Goal: Task Accomplishment & Management: Use online tool/utility

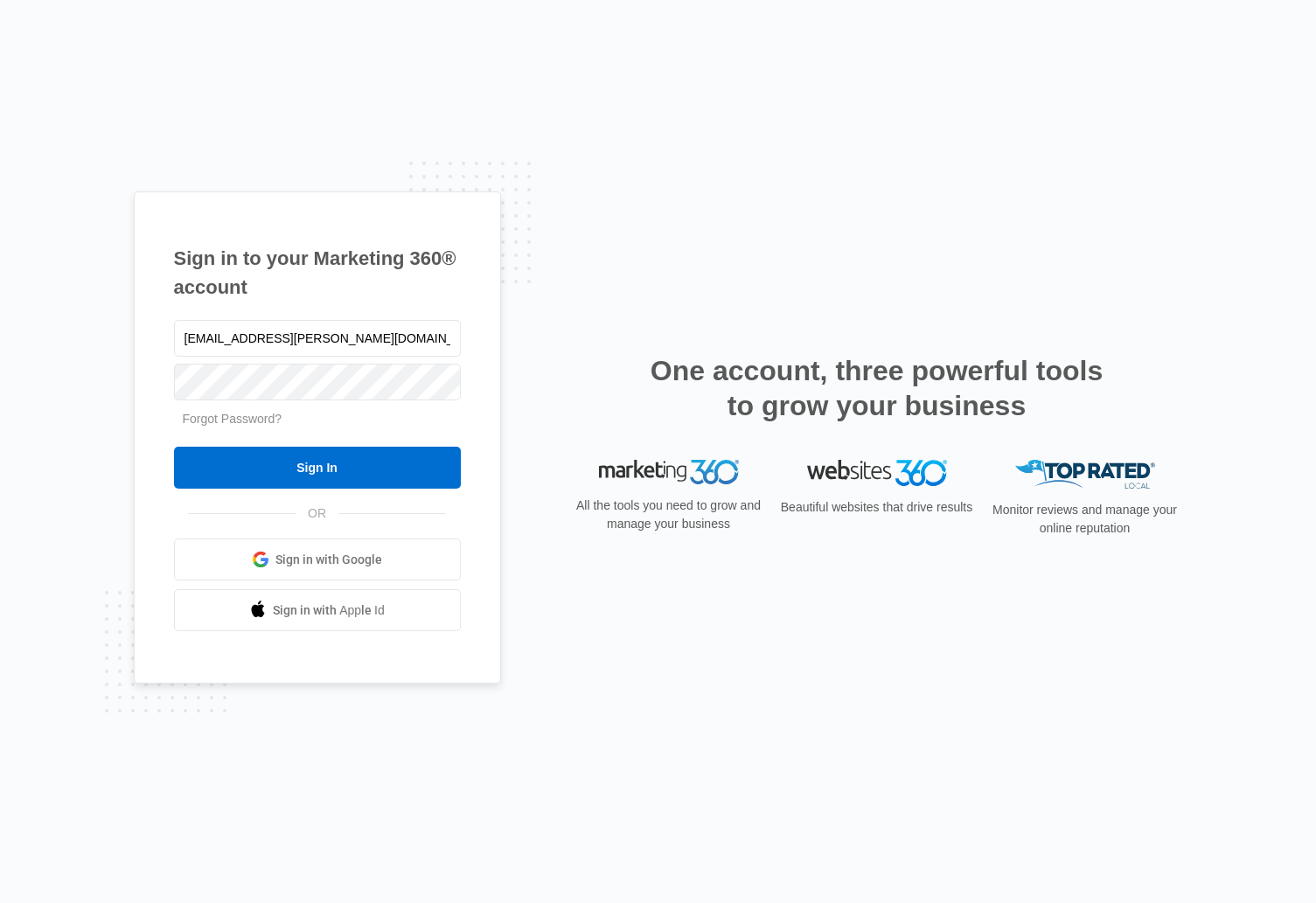
click at [411, 448] on input "Sign In" at bounding box center [318, 468] width 287 height 42
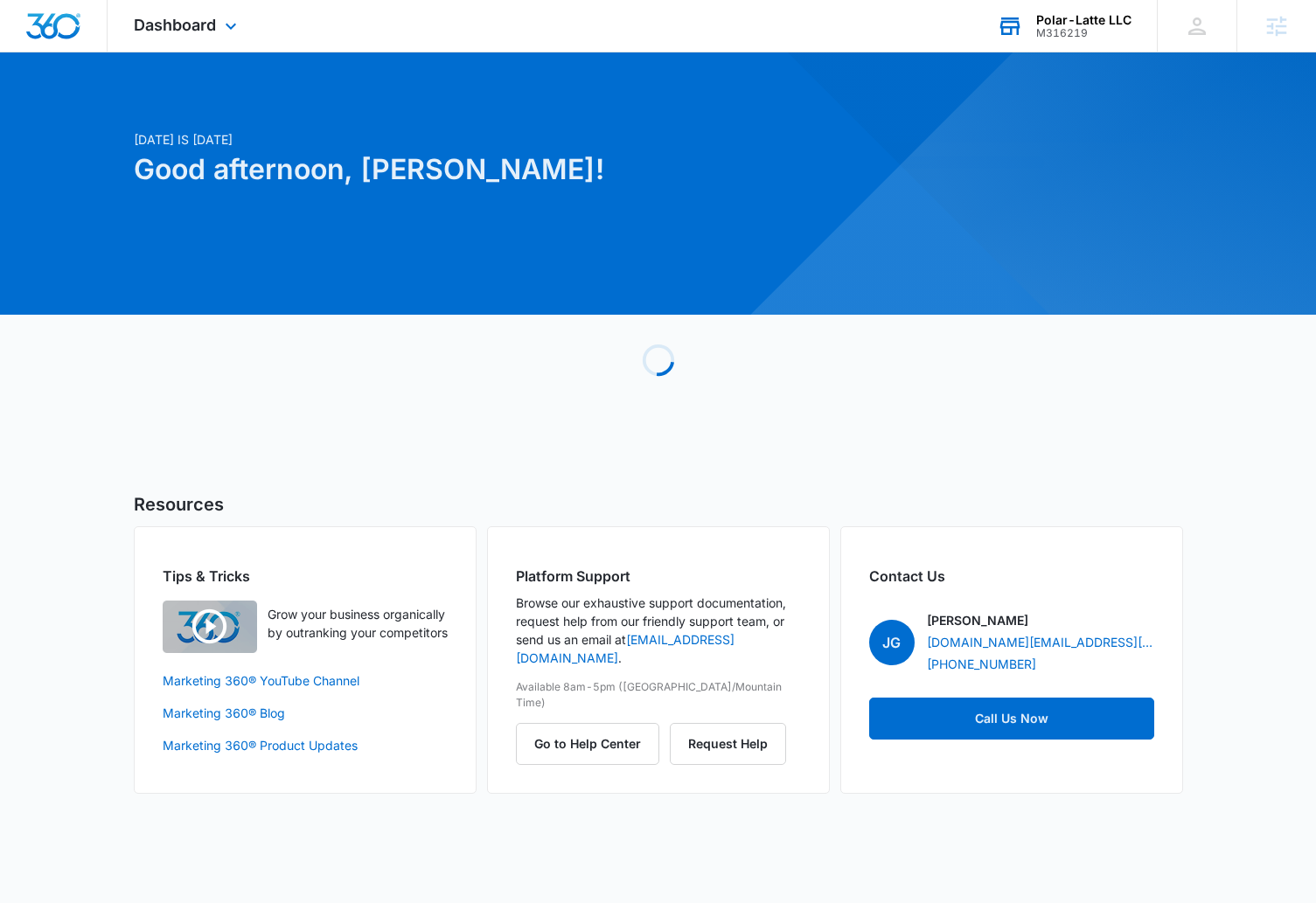
click at [1053, 27] on div "M316219" at bounding box center [1084, 33] width 95 height 13
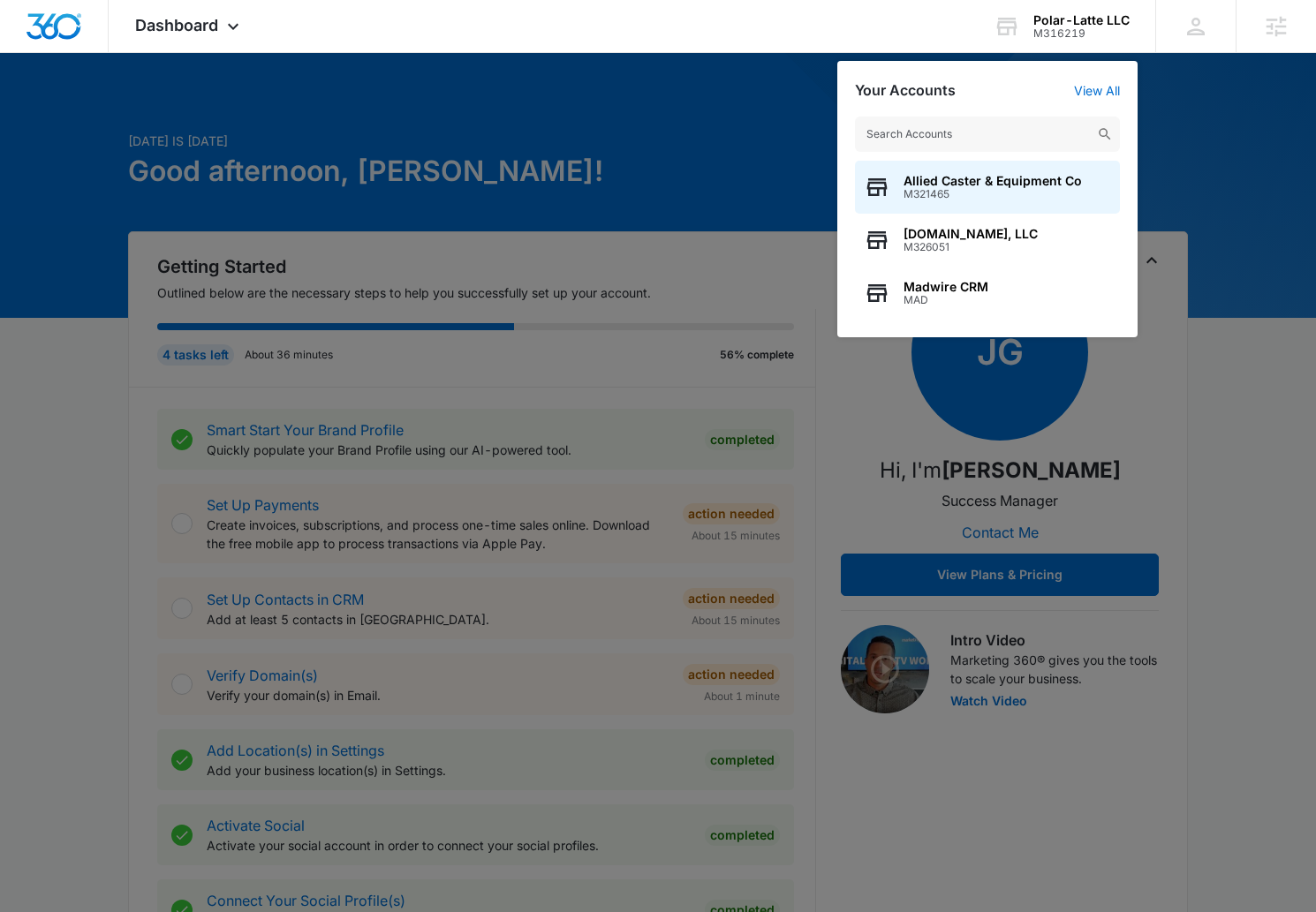
click at [756, 100] on div at bounding box center [658, 456] width 1316 height 912
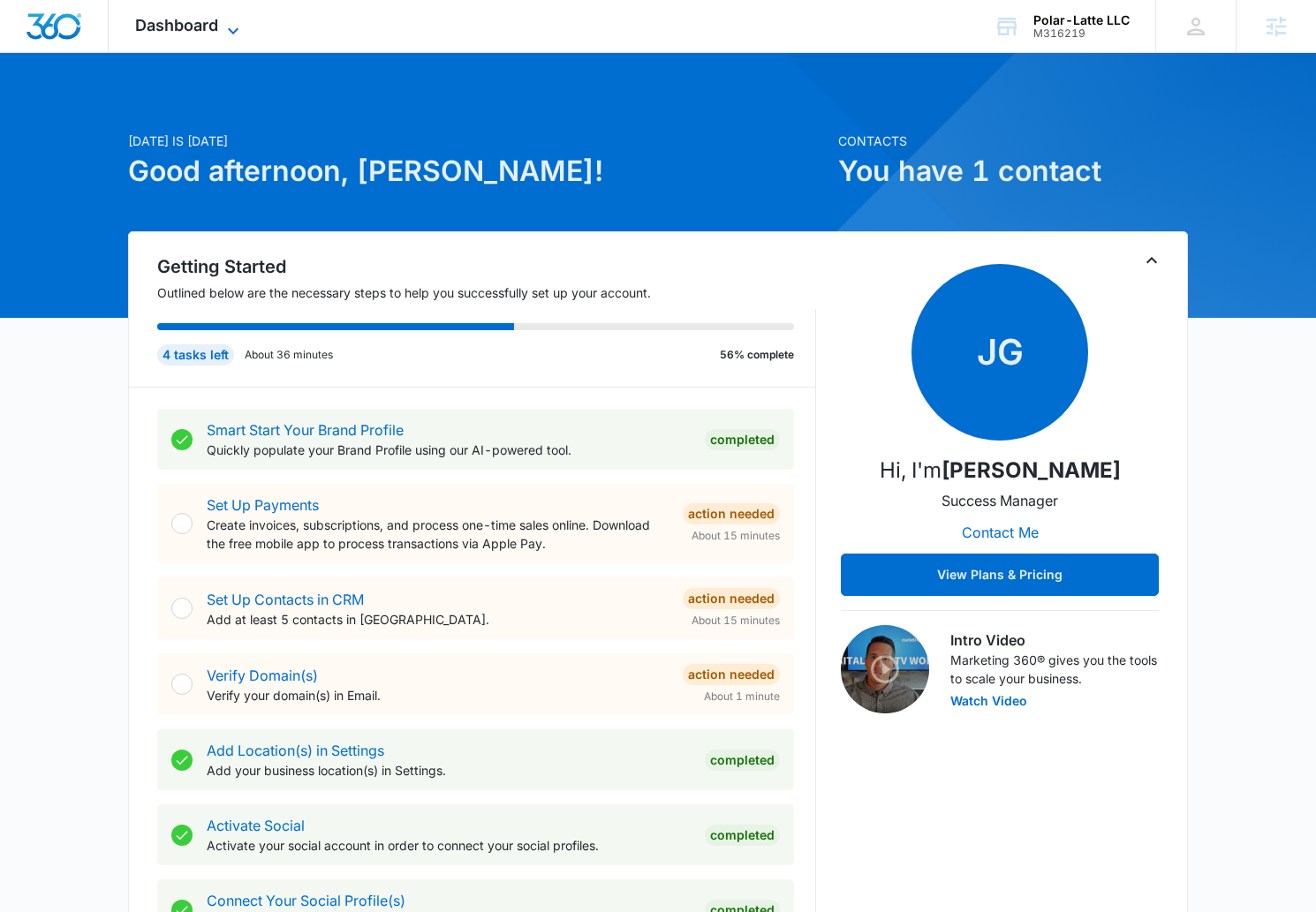
click at [166, 23] on span "Dashboard" at bounding box center [176, 24] width 83 height 18
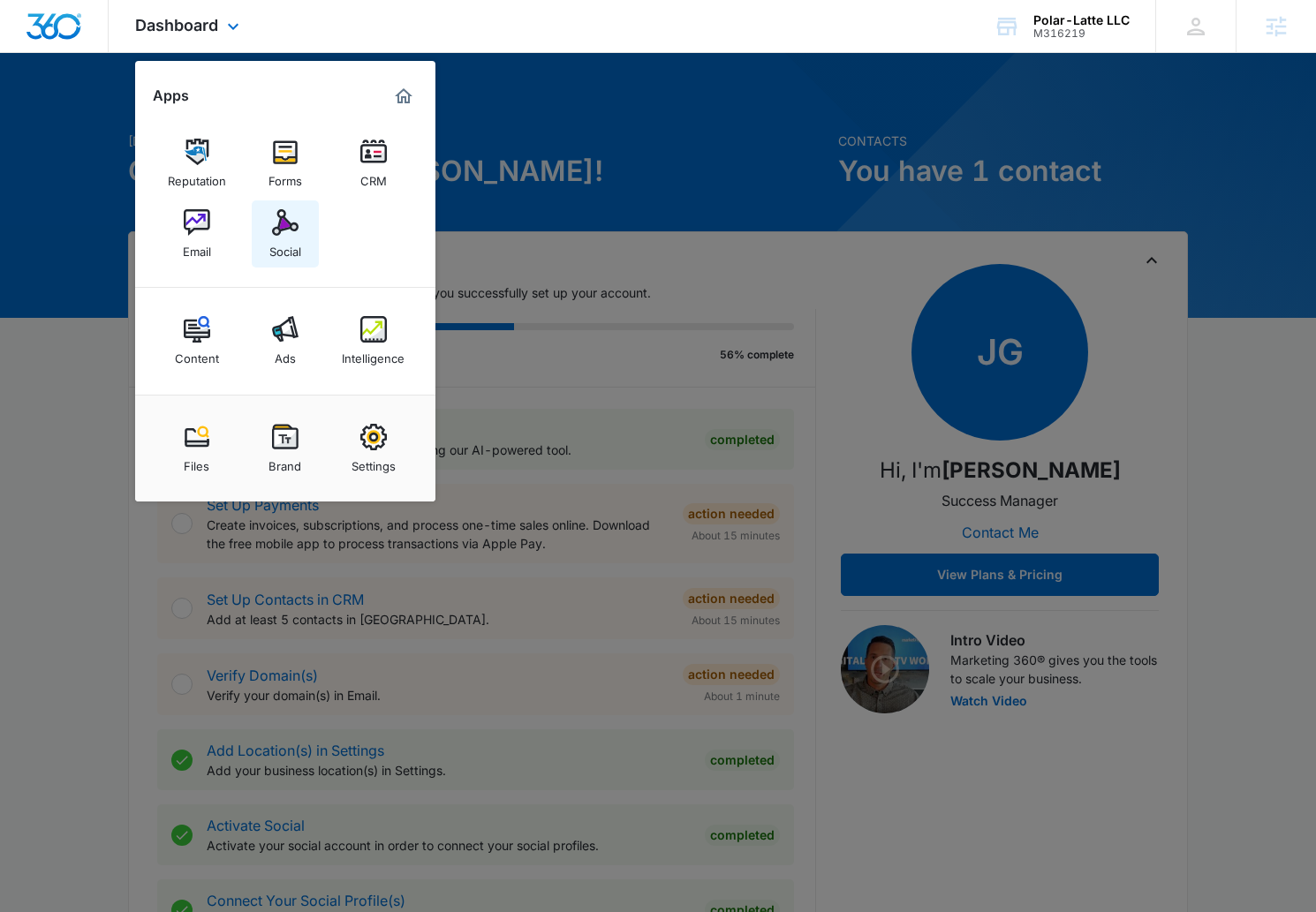
click at [282, 229] on img at bounding box center [284, 222] width 26 height 26
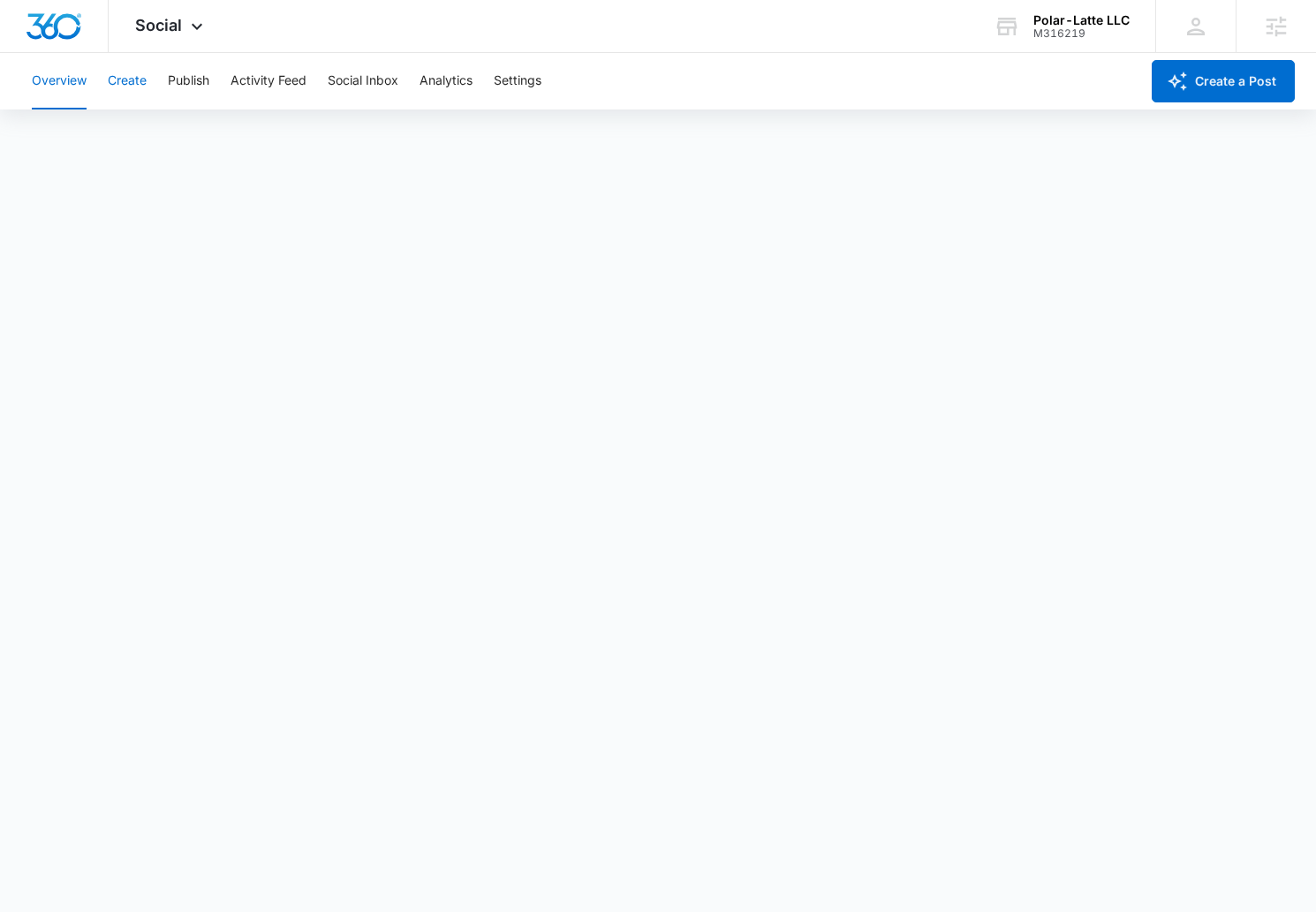
click at [110, 85] on button "Create" at bounding box center [128, 81] width 39 height 56
click at [183, 127] on button "Approvals" at bounding box center [172, 134] width 59 height 50
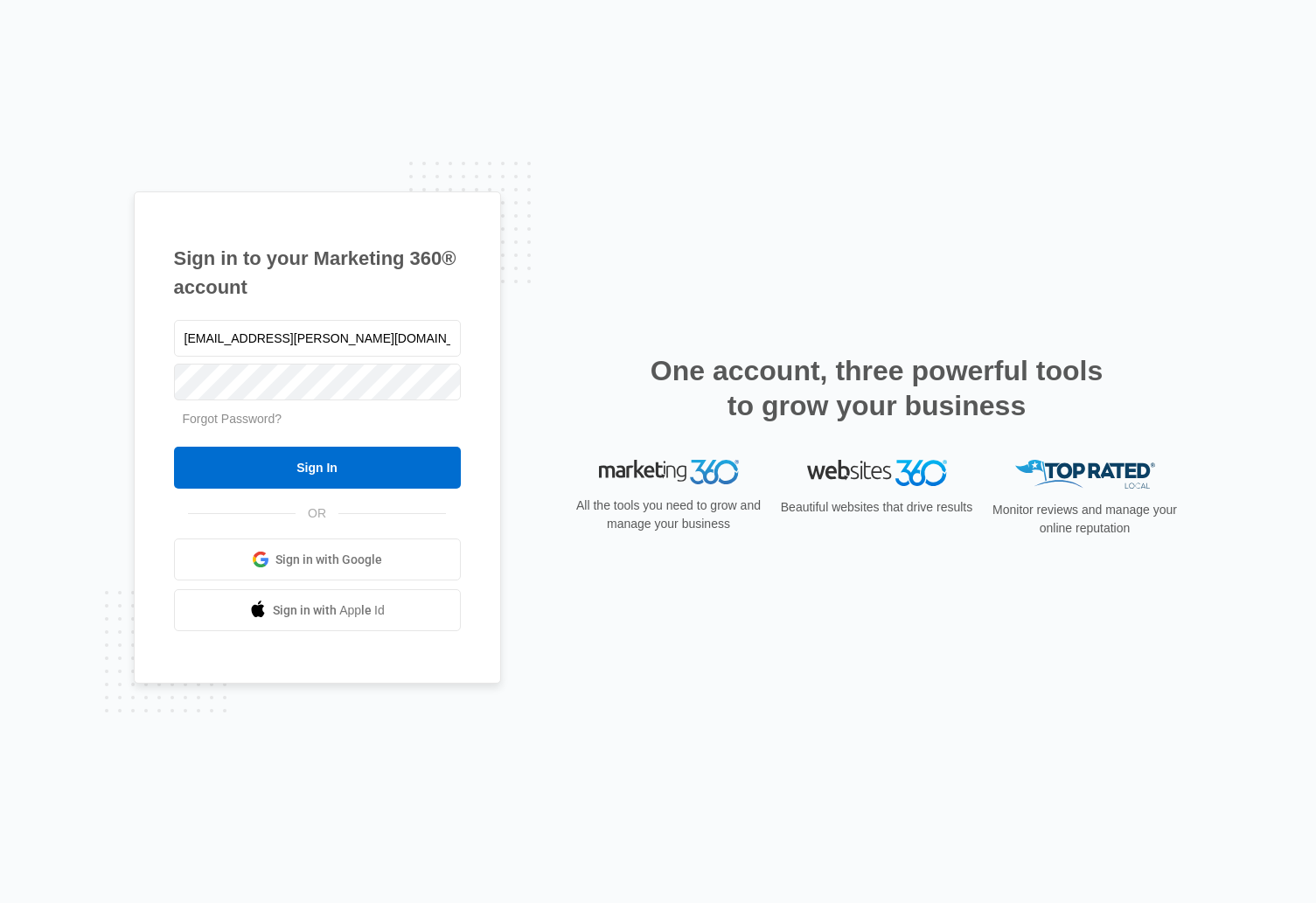
click at [349, 474] on input "Sign In" at bounding box center [318, 468] width 287 height 42
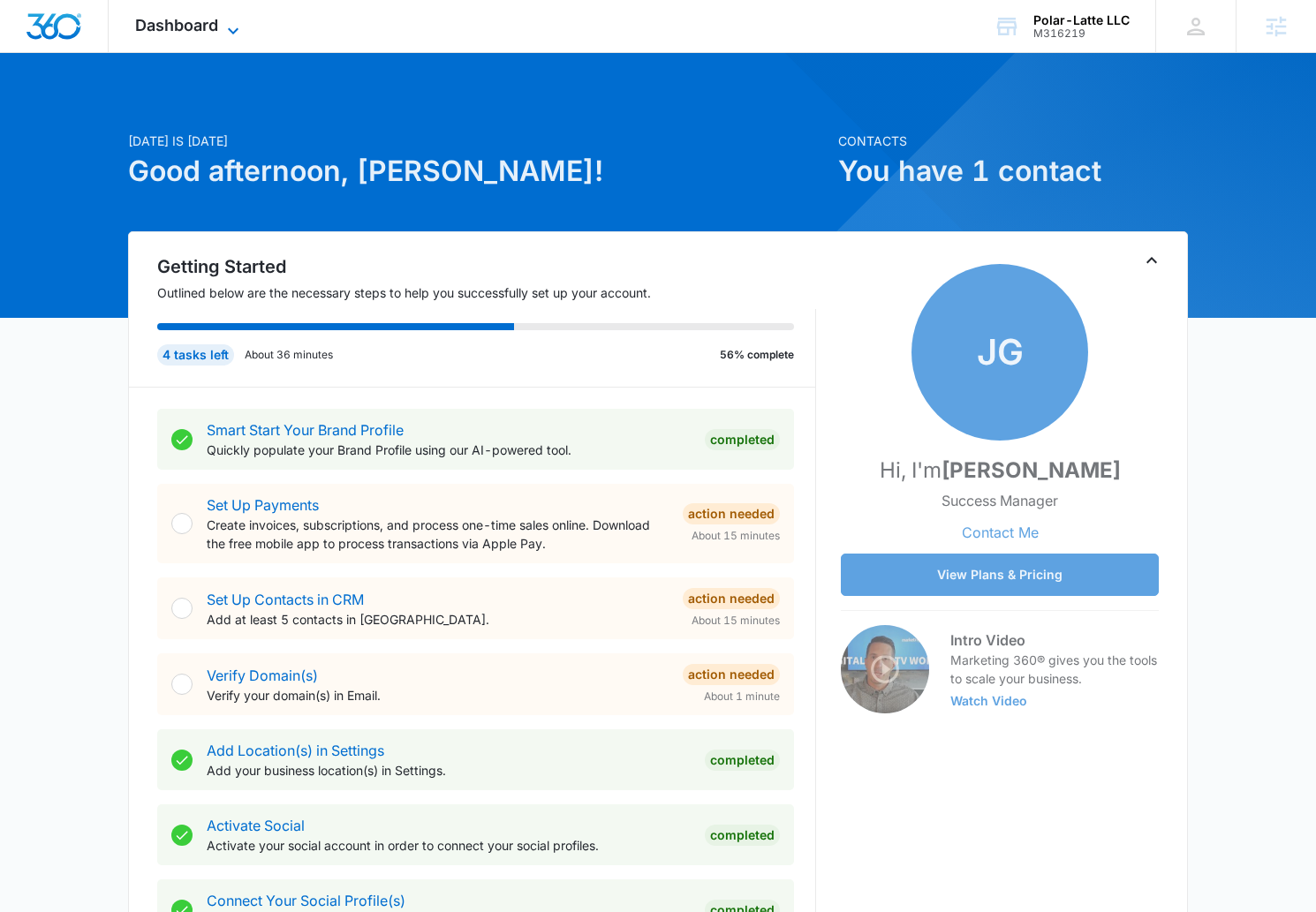
click at [177, 32] on span "Dashboard" at bounding box center [176, 24] width 83 height 18
